Goal: Task Accomplishment & Management: Complete application form

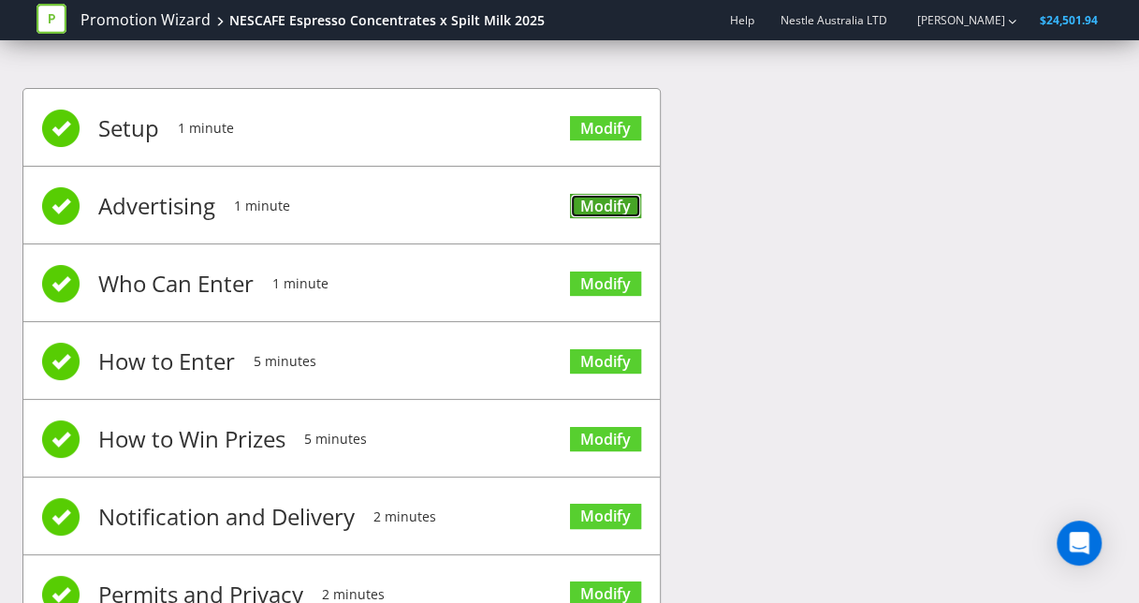
click at [608, 207] on link "Modify" at bounding box center [605, 206] width 71 height 25
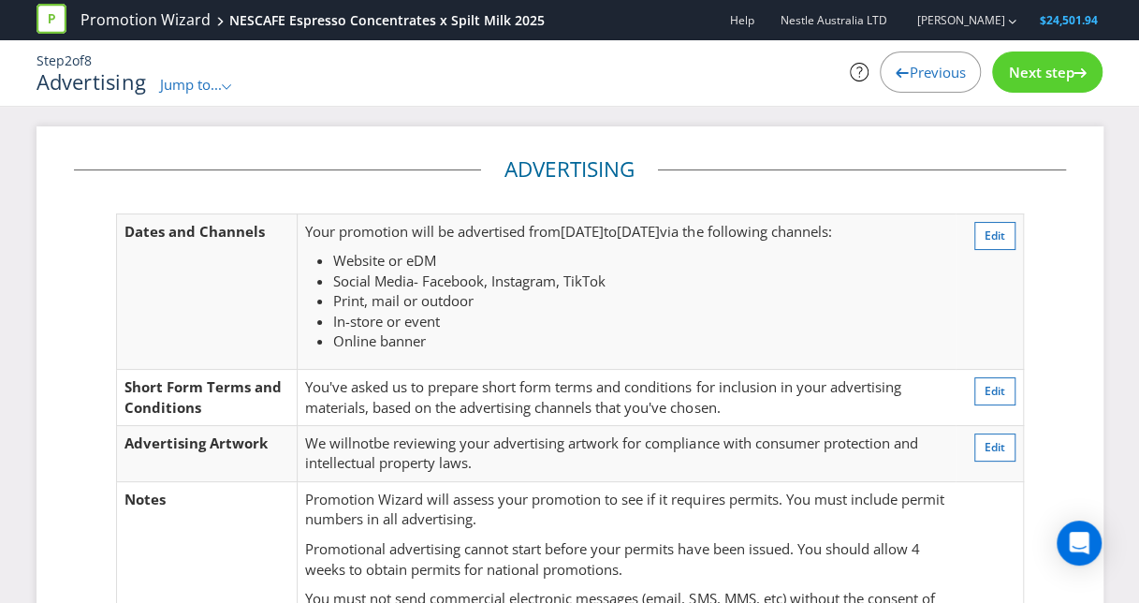
click at [1061, 75] on span "Next step" at bounding box center [1041, 72] width 66 height 19
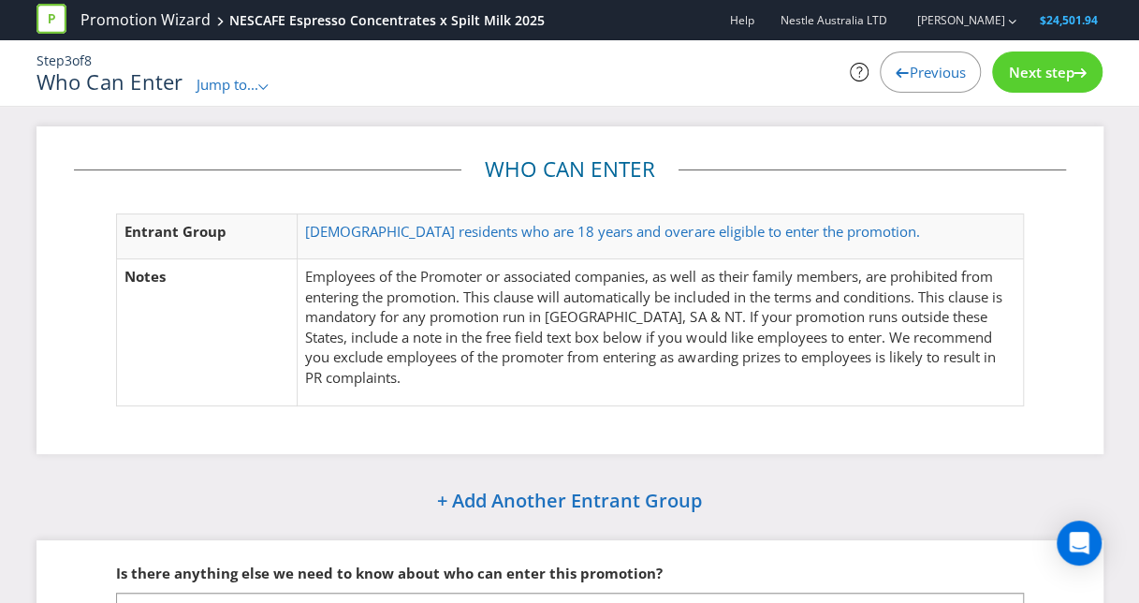
click at [1061, 75] on span "Next step" at bounding box center [1041, 72] width 66 height 19
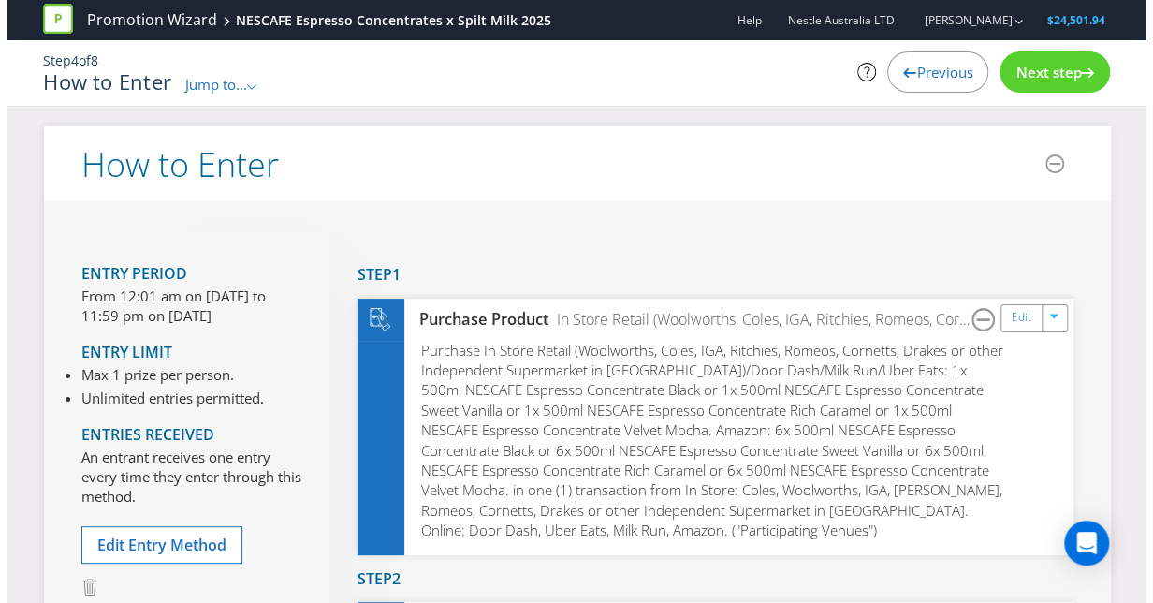
scroll to position [263, 0]
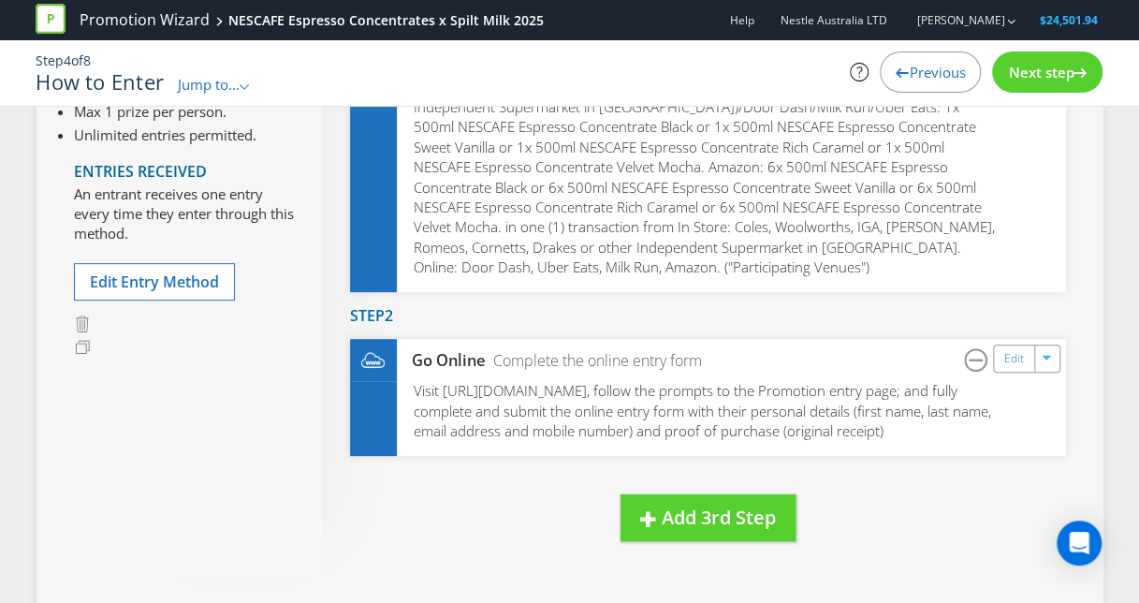
click at [1058, 77] on span "Next step" at bounding box center [1041, 72] width 66 height 19
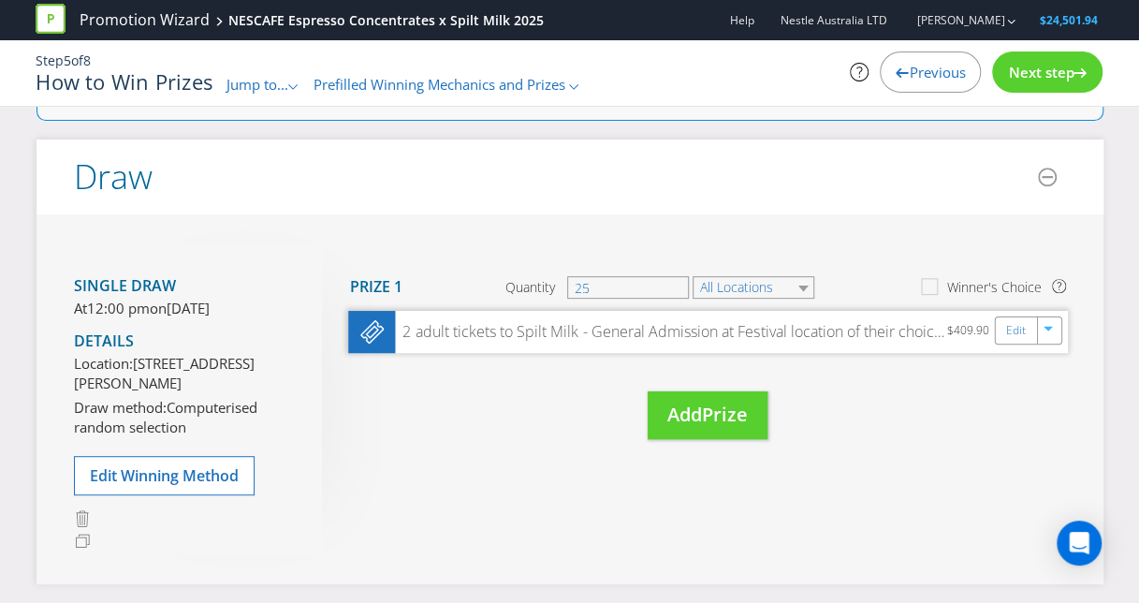
click at [913, 335] on div "2 adult tickets to Spilt Milk - General Admission at Festival location of their…" at bounding box center [670, 332] width 551 height 22
click at [1003, 326] on div "Edit" at bounding box center [1016, 330] width 42 height 26
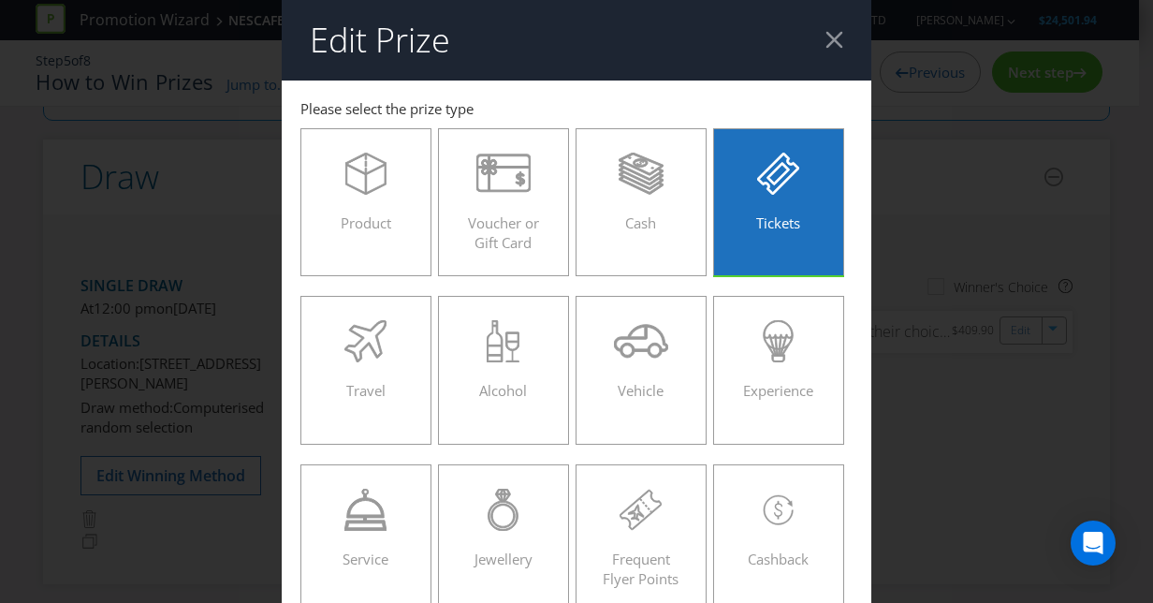
click at [666, 291] on div "Vehicle" at bounding box center [641, 370] width 131 height 168
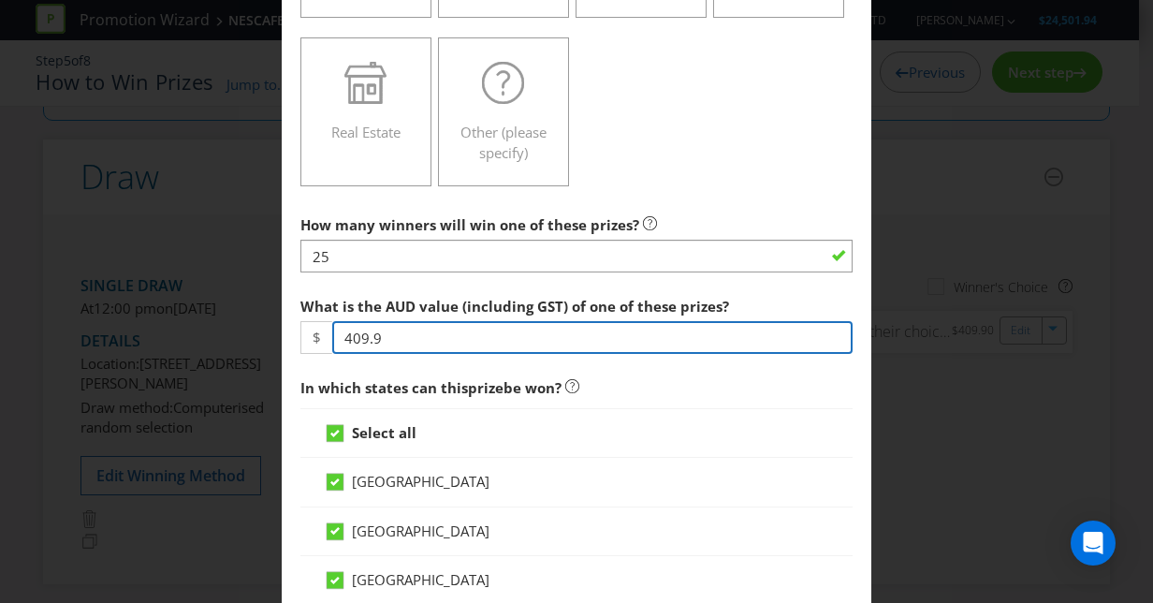
click at [384, 328] on input "409.9" at bounding box center [592, 337] width 520 height 33
paste input "539.90"
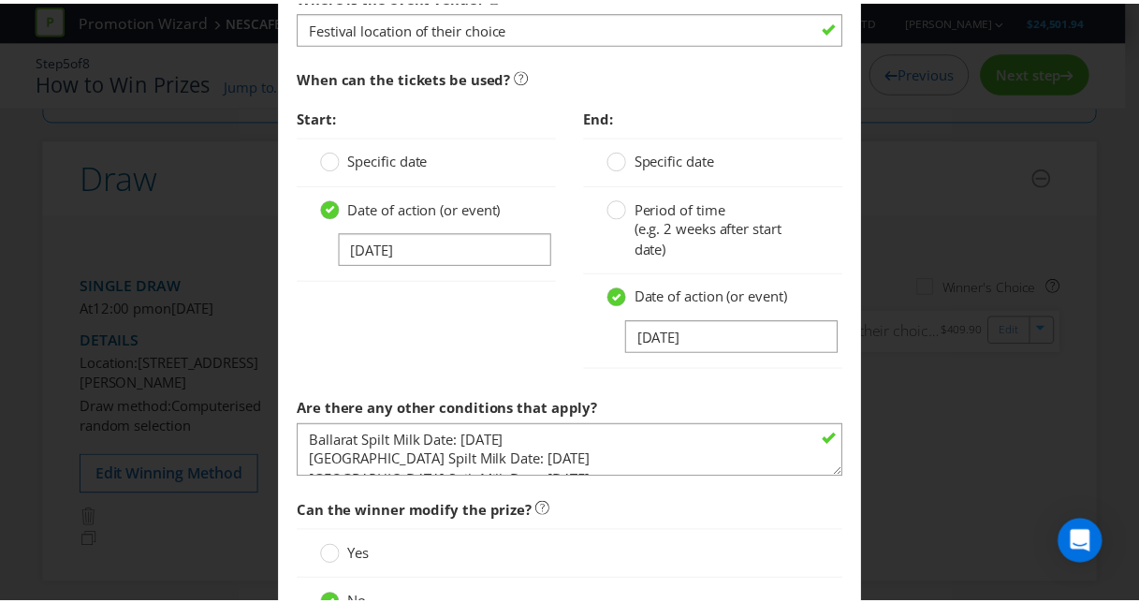
scroll to position [1997, 0]
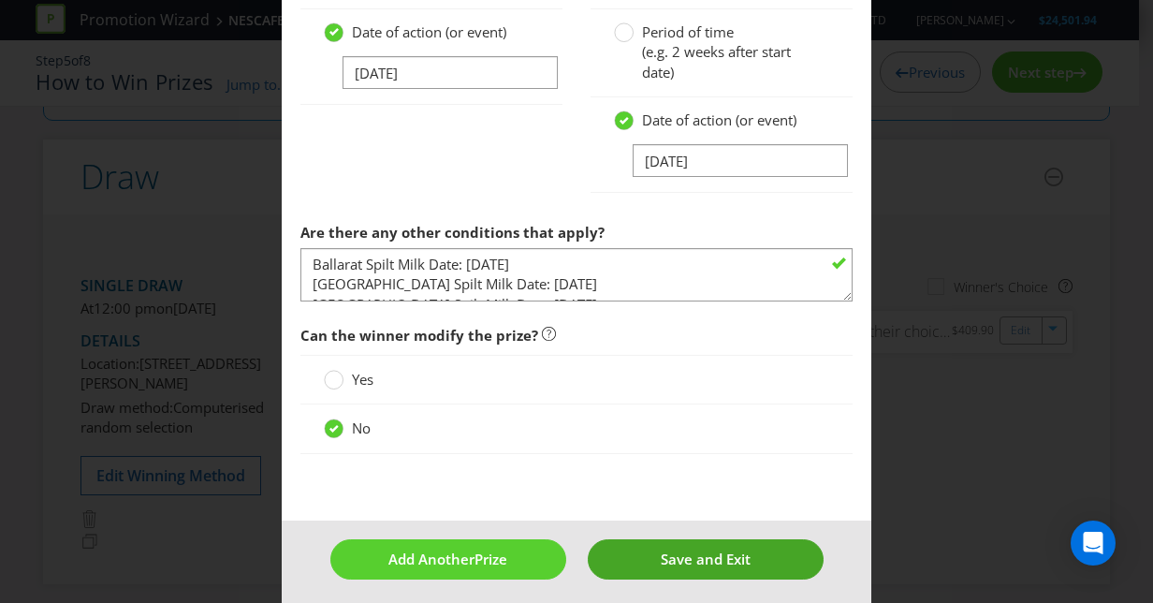
type input "538.9"
click at [640, 554] on button "Save and Exit" at bounding box center [706, 559] width 236 height 40
